Goal: Task Accomplishment & Management: Complete application form

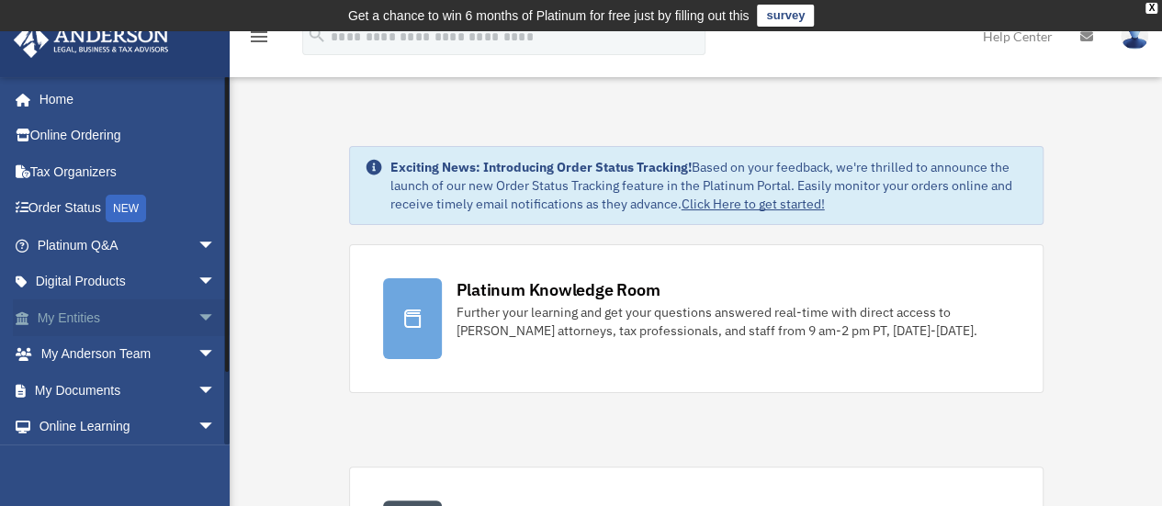
click at [198, 315] on span "arrow_drop_down" at bounding box center [216, 318] width 37 height 38
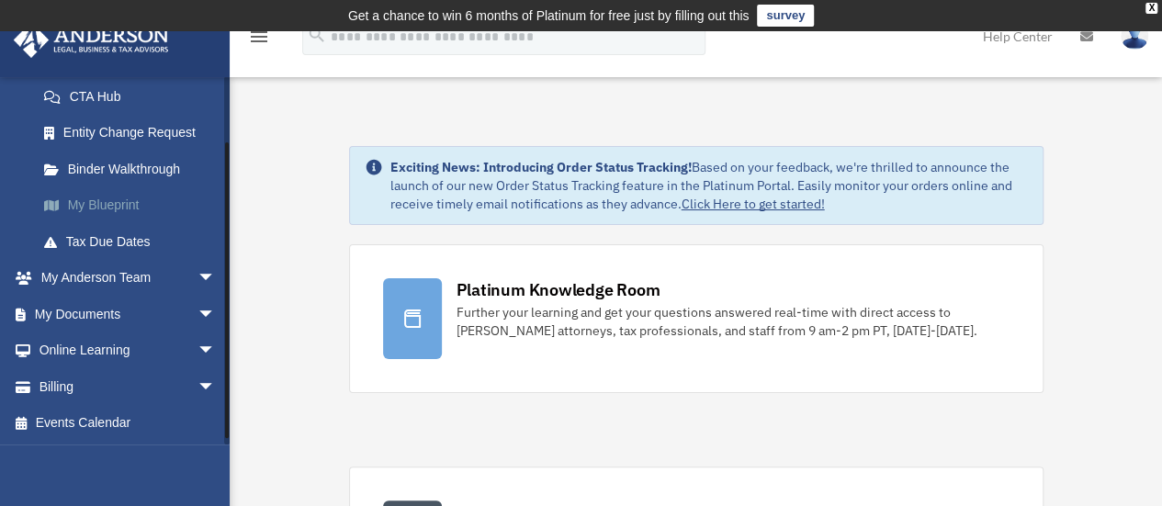
scroll to position [202, 0]
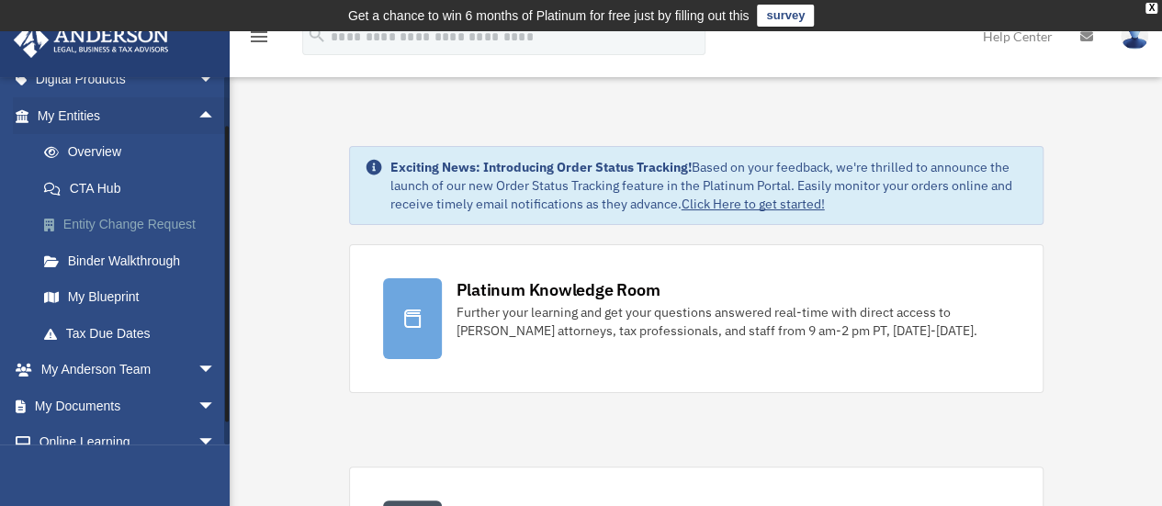
click at [183, 220] on link "Entity Change Request" at bounding box center [135, 225] width 218 height 37
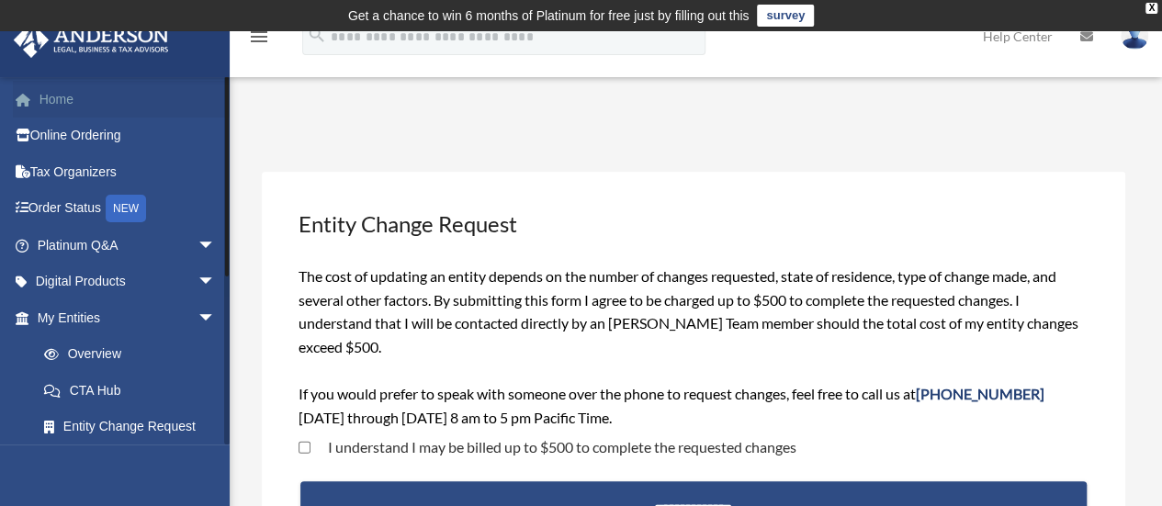
click at [61, 101] on link "Home" at bounding box center [128, 99] width 231 height 37
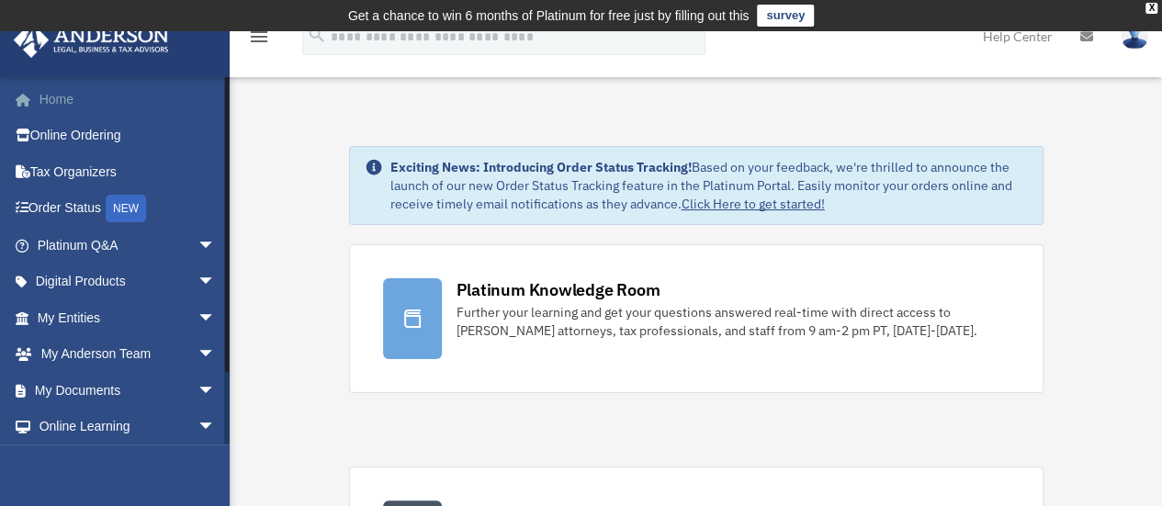
click at [62, 95] on link "Home" at bounding box center [128, 99] width 231 height 37
